Goal: Information Seeking & Learning: Learn about a topic

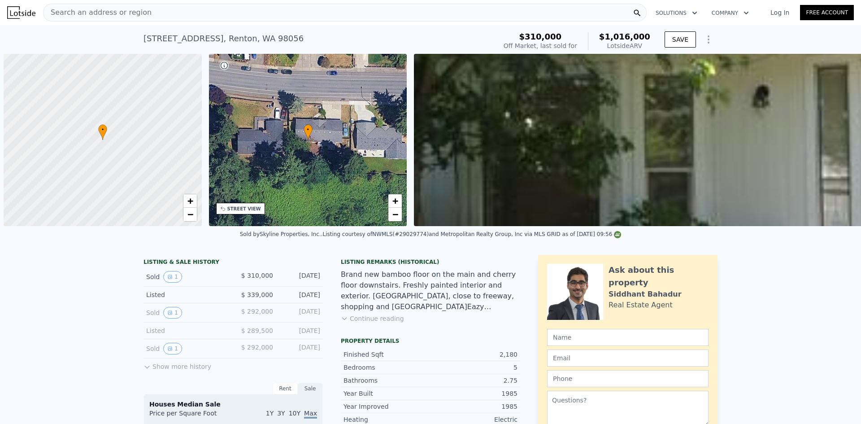
scroll to position [0, 4]
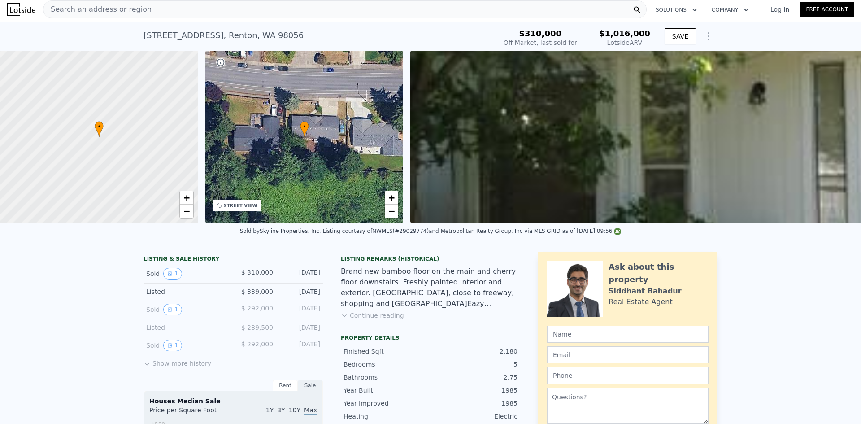
click at [349, 13] on div "Search an address or region" at bounding box center [345, 9] width 604 height 18
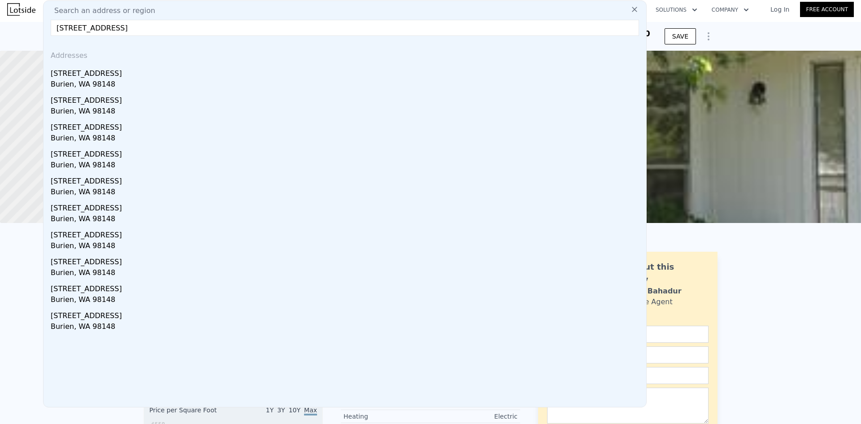
click at [295, 26] on input "[STREET_ADDRESS]" at bounding box center [345, 28] width 588 height 16
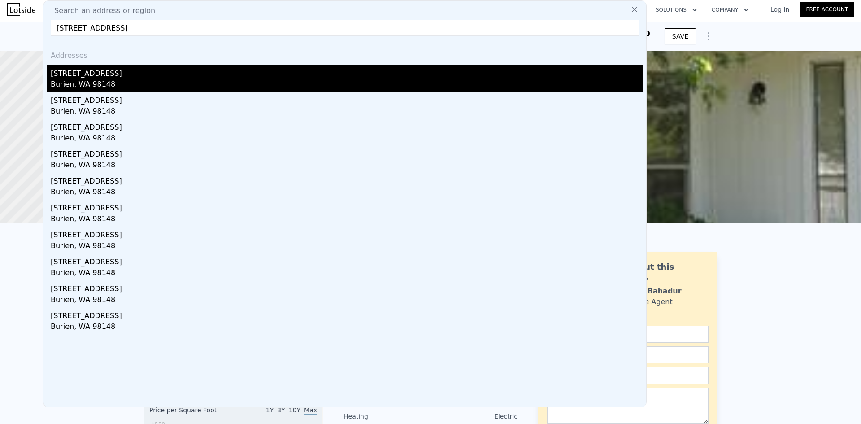
type input "[STREET_ADDRESS]"
click at [251, 71] on div "[STREET_ADDRESS]" at bounding box center [347, 72] width 592 height 14
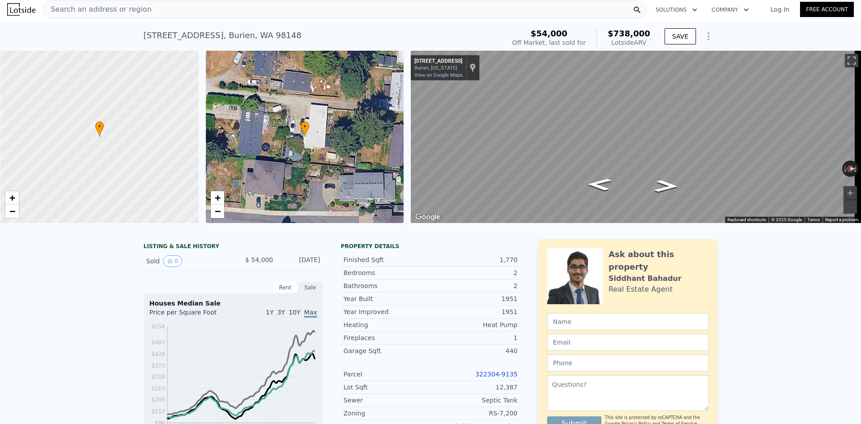
scroll to position [0, 4]
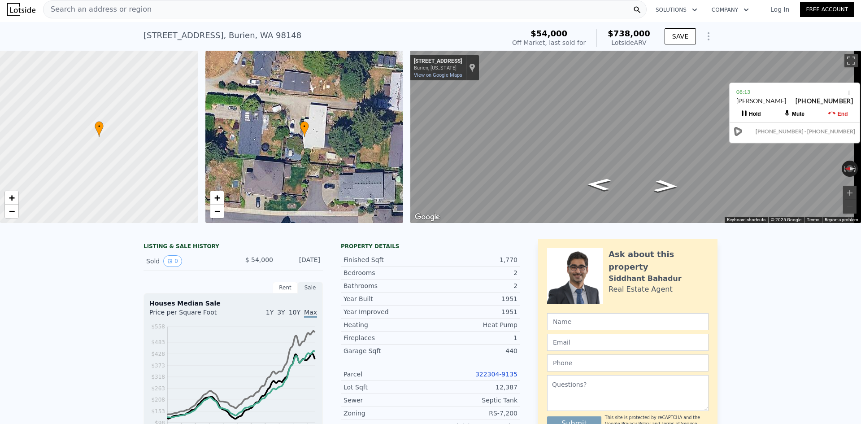
click at [297, 8] on div "Search an address or region" at bounding box center [345, 9] width 604 height 18
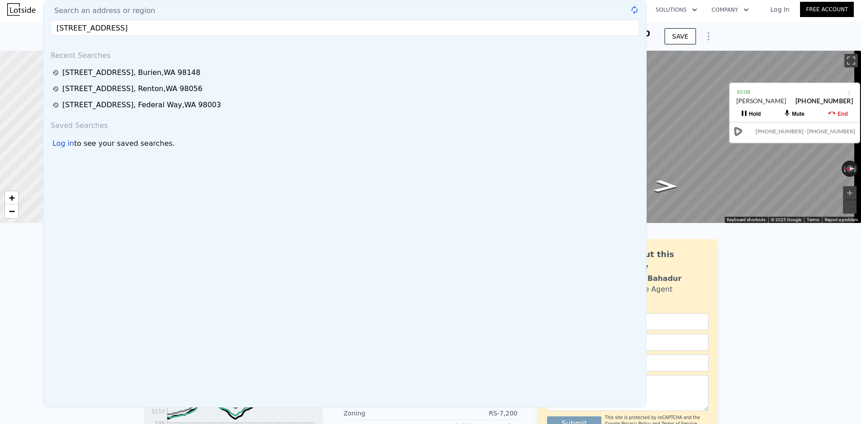
click at [182, 32] on input "[STREET_ADDRESS]" at bounding box center [345, 28] width 588 height 16
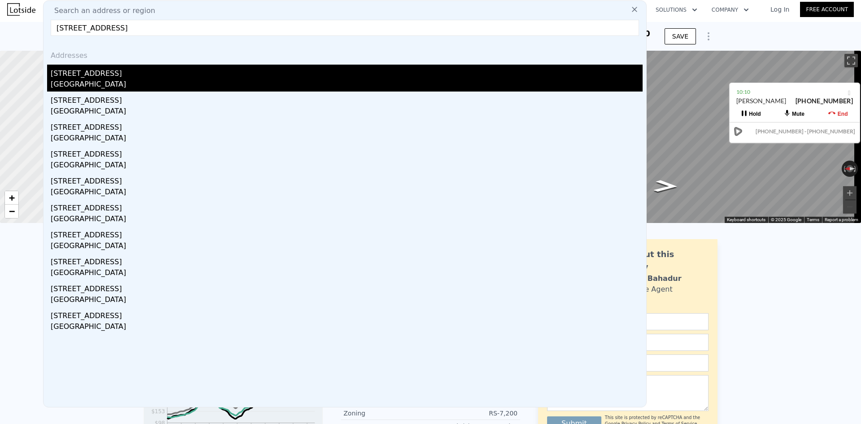
type input "[STREET_ADDRESS]"
click at [191, 74] on div "[STREET_ADDRESS]" at bounding box center [347, 72] width 592 height 14
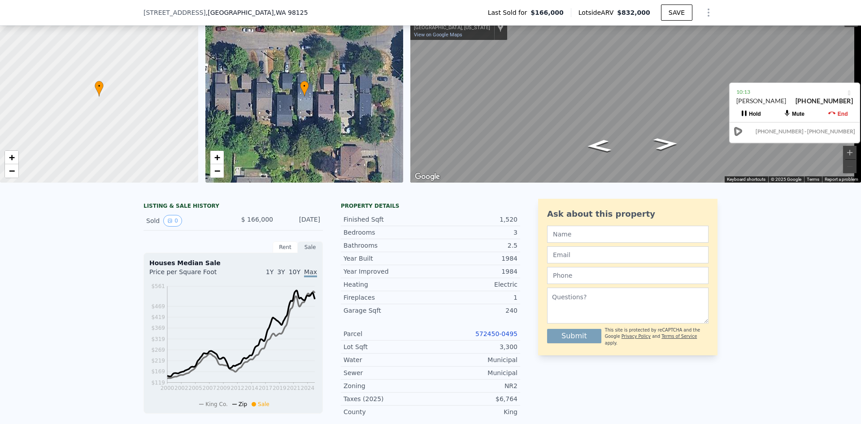
scroll to position [90, 0]
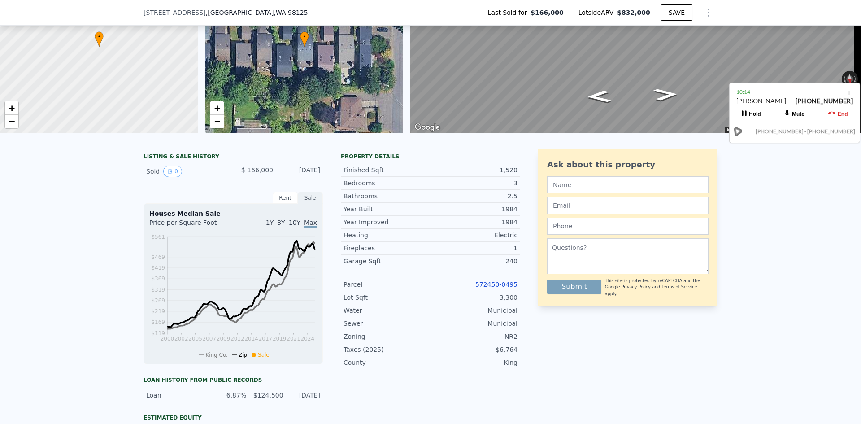
click at [485, 288] on link "572450-0495" at bounding box center [496, 284] width 42 height 7
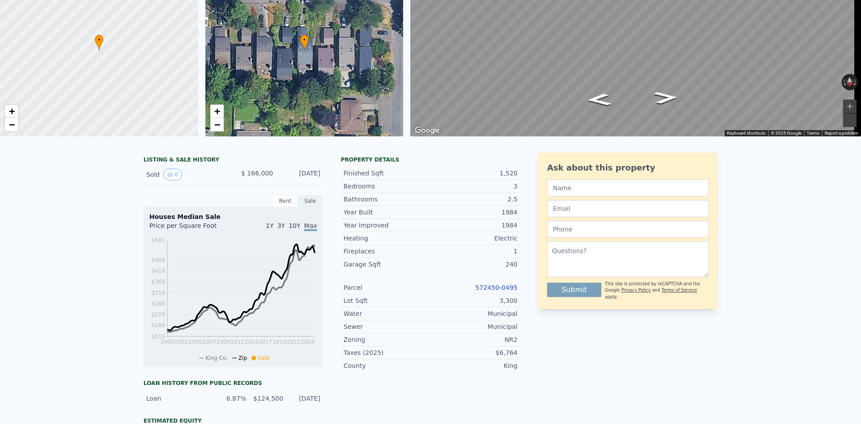
scroll to position [3, 0]
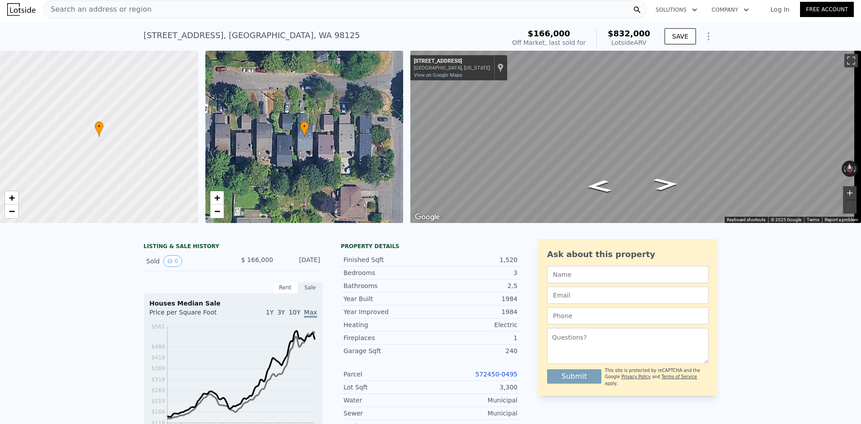
click at [843, 194] on button "Zoom in" at bounding box center [849, 192] width 13 height 13
click at [843, 207] on button "Zoom out" at bounding box center [849, 206] width 13 height 13
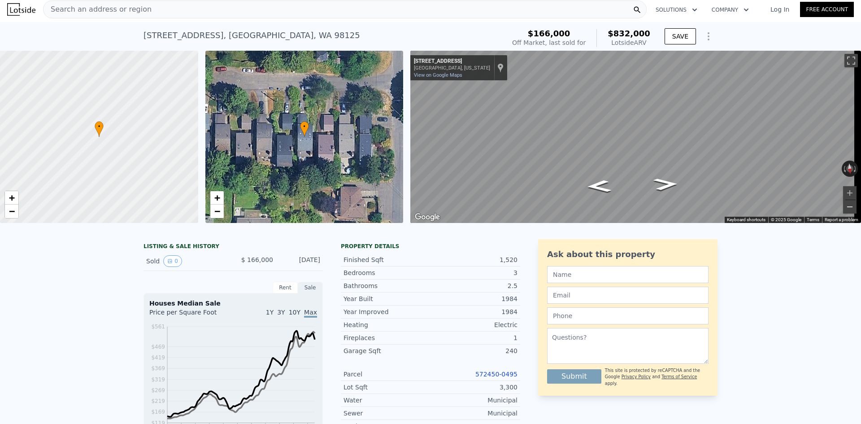
click at [843, 207] on button "Zoom out" at bounding box center [849, 206] width 13 height 13
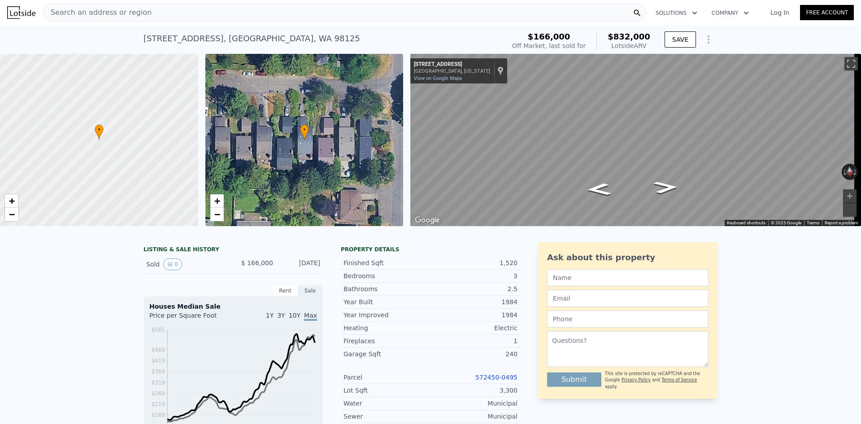
click at [303, 13] on div "Search an address or region" at bounding box center [345, 13] width 604 height 18
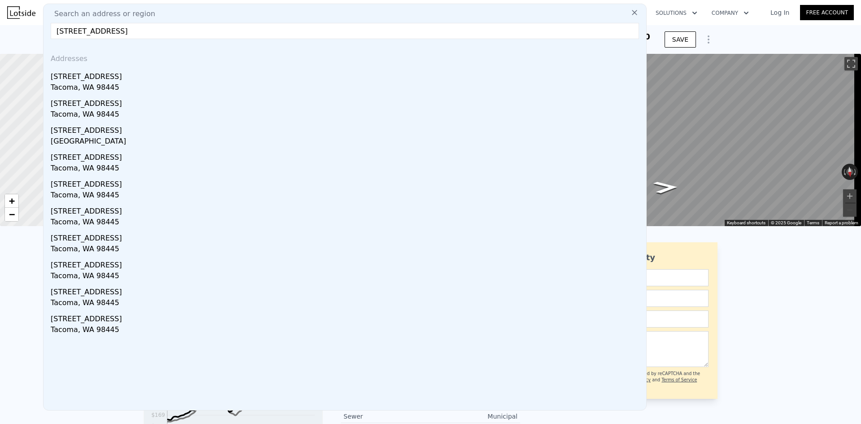
click at [230, 30] on input "[STREET_ADDRESS]" at bounding box center [345, 31] width 588 height 16
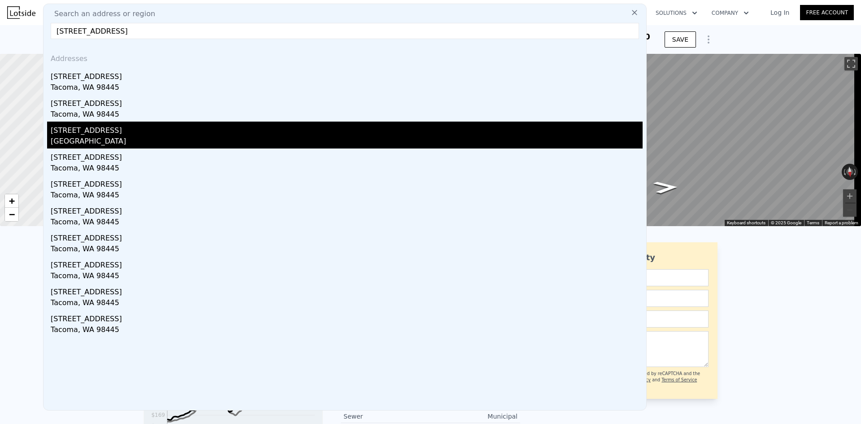
type input "[STREET_ADDRESS]"
click at [178, 135] on div "[STREET_ADDRESS]" at bounding box center [347, 129] width 592 height 14
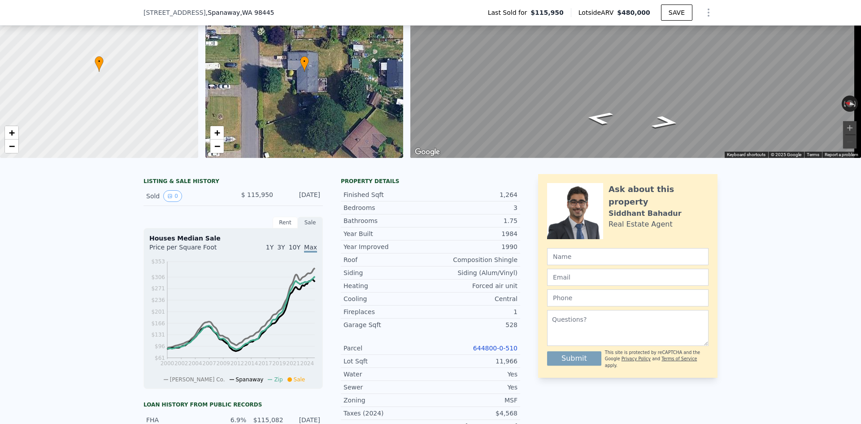
scroll to position [221, 0]
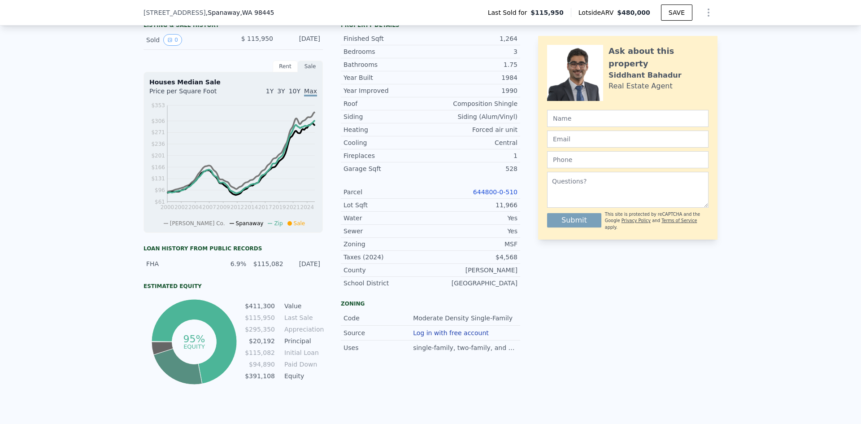
click at [495, 196] on link "644800-0-510" at bounding box center [495, 191] width 44 height 7
drag, startPoint x: 519, startPoint y: 196, endPoint x: 479, endPoint y: 197, distance: 40.4
click at [479, 197] on div "LISTING & SALE HISTORY Sold 0 $ 115,950 [DATE] Rent Sale Rent over time Price p…" at bounding box center [431, 202] width 574 height 369
copy link "644800-0-510"
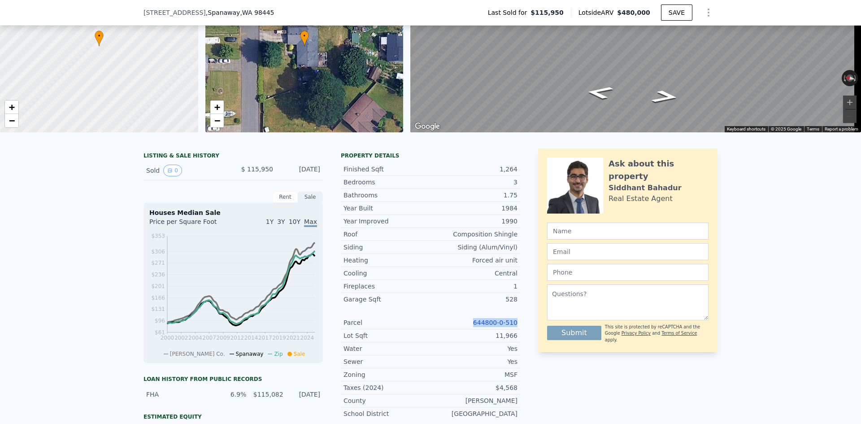
scroll to position [87, 0]
